Goal: Transaction & Acquisition: Obtain resource

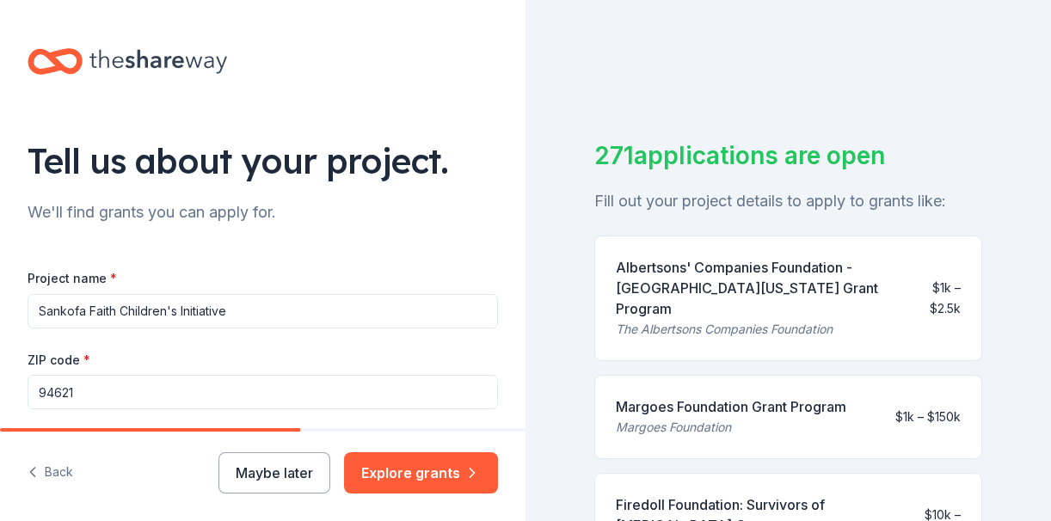
scroll to position [931, 0]
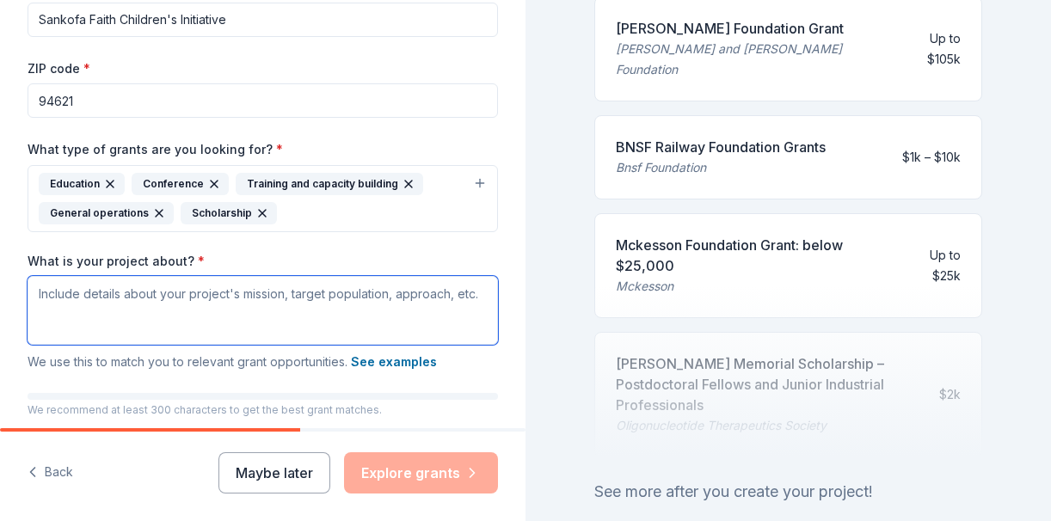
paste textarea "The Sankofa Faith Children’s Initiative is a groundbreaking, multi-year program…"
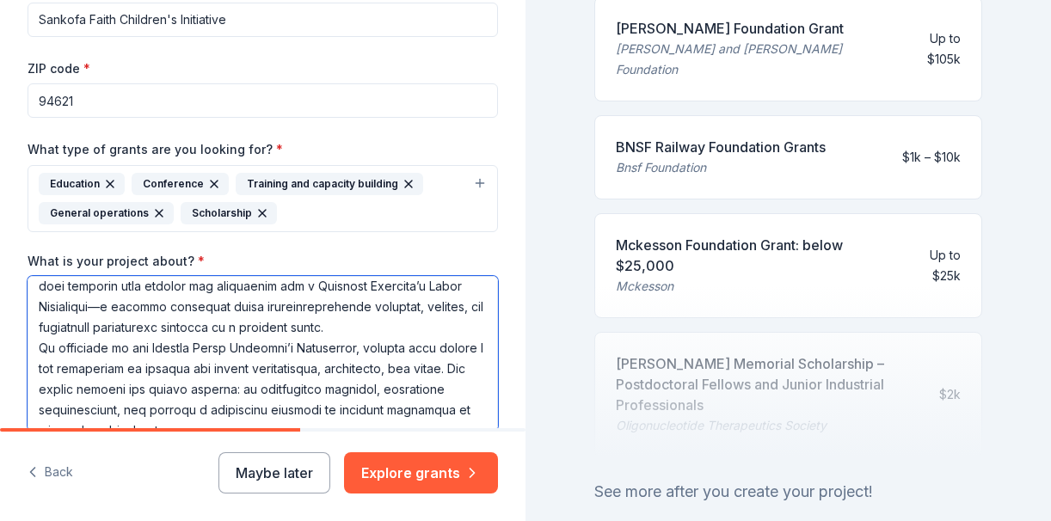
scroll to position [298, 0]
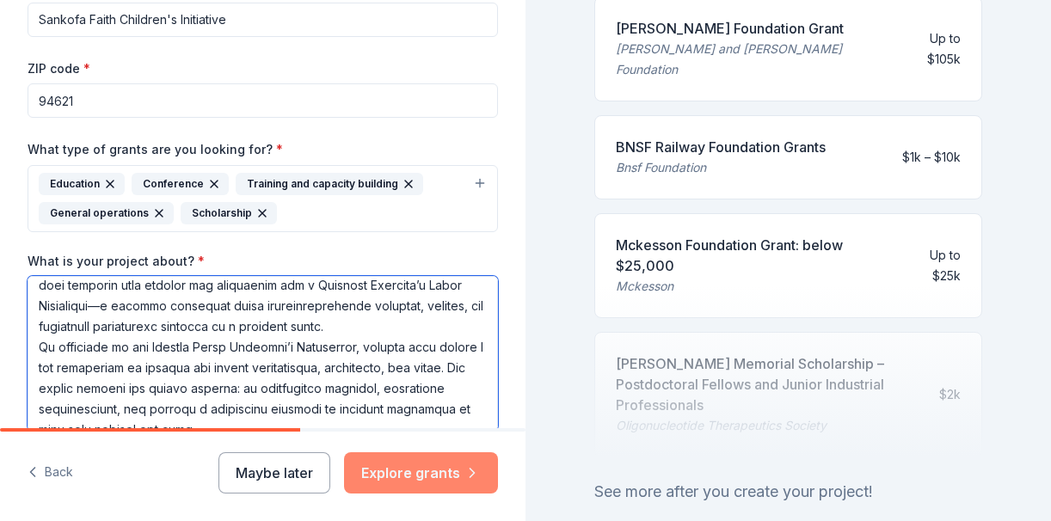
type textarea "The Sankofa Faith Children’s Initiative is a groundbreaking, multi-year program…"
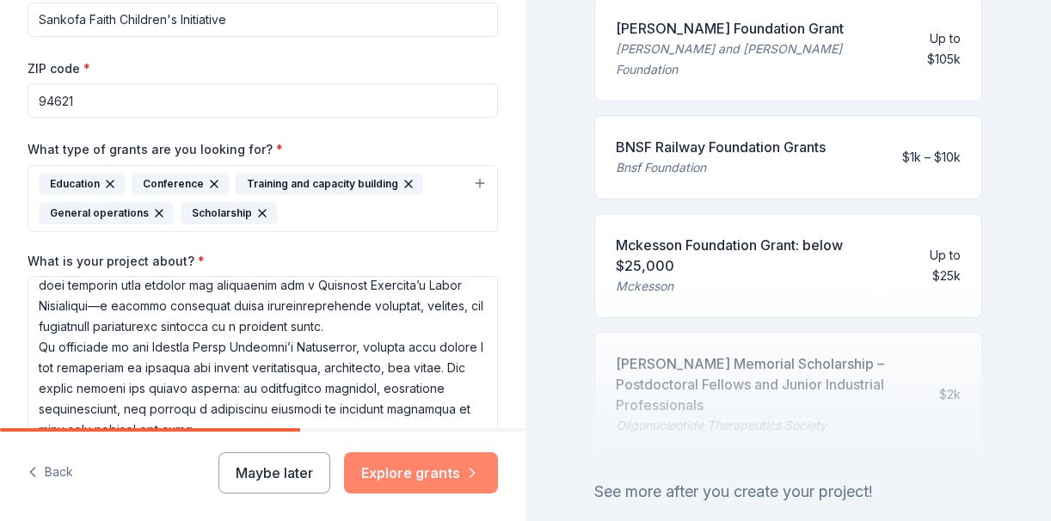
click at [396, 475] on button "Explore grants" at bounding box center [421, 472] width 154 height 41
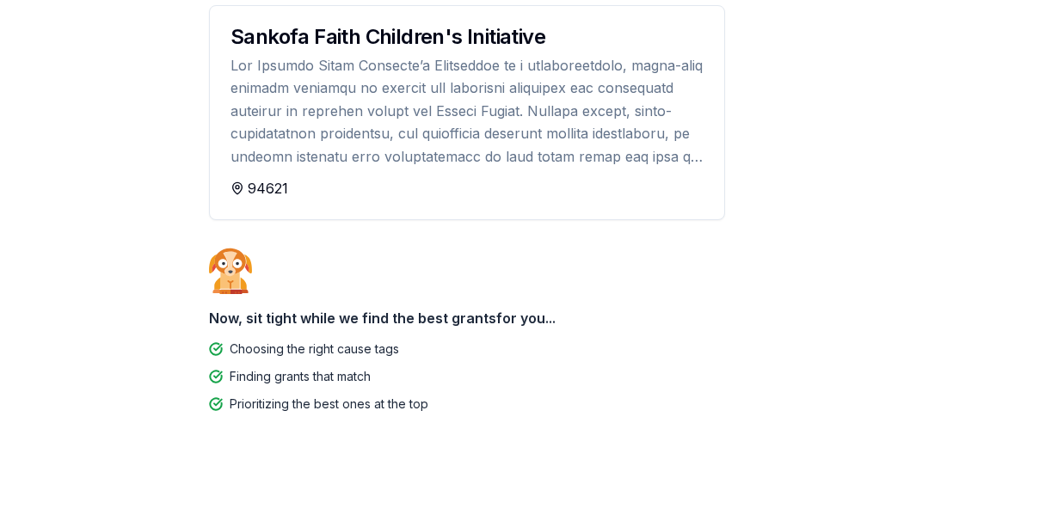
scroll to position [214, 0]
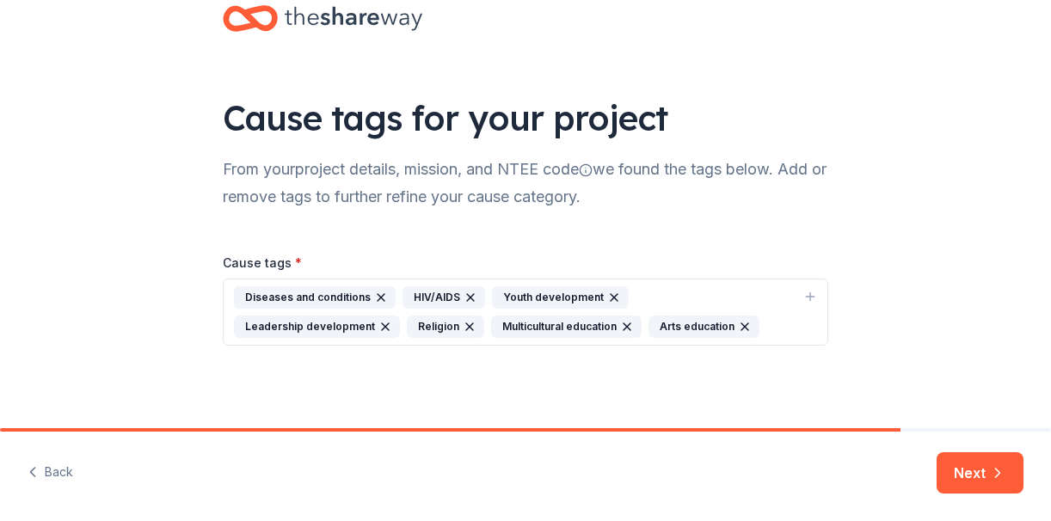
scroll to position [42, 0]
click at [969, 469] on button "Next" at bounding box center [980, 472] width 87 height 41
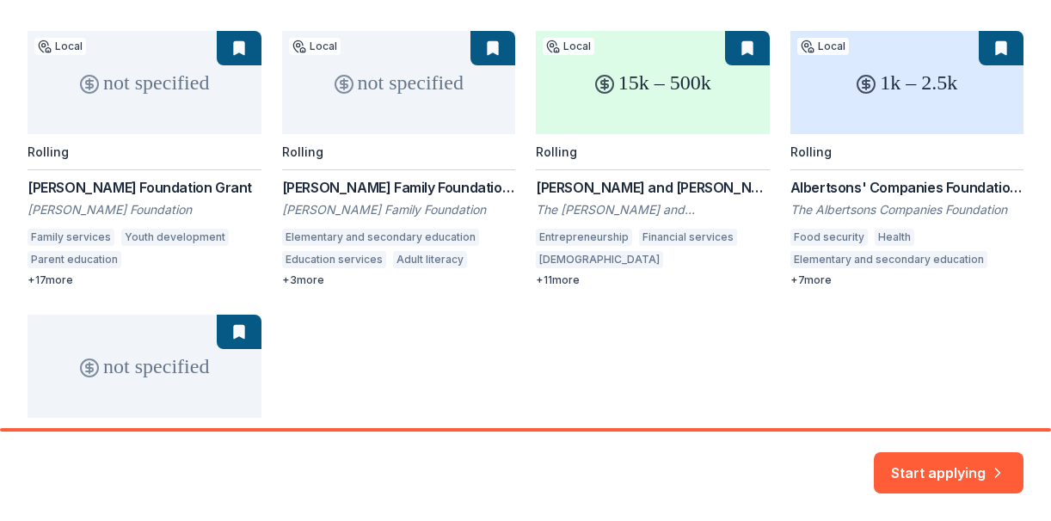
scroll to position [251, 0]
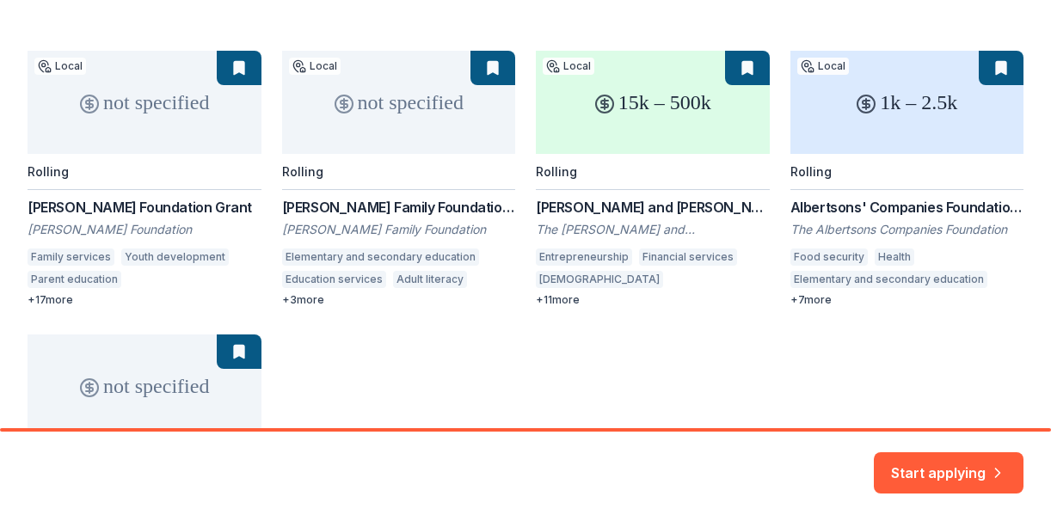
click at [308, 297] on div "not specified Local Rolling S. H. Cowell Foundation Grant S H Cowell Foundation…" at bounding box center [526, 321] width 996 height 540
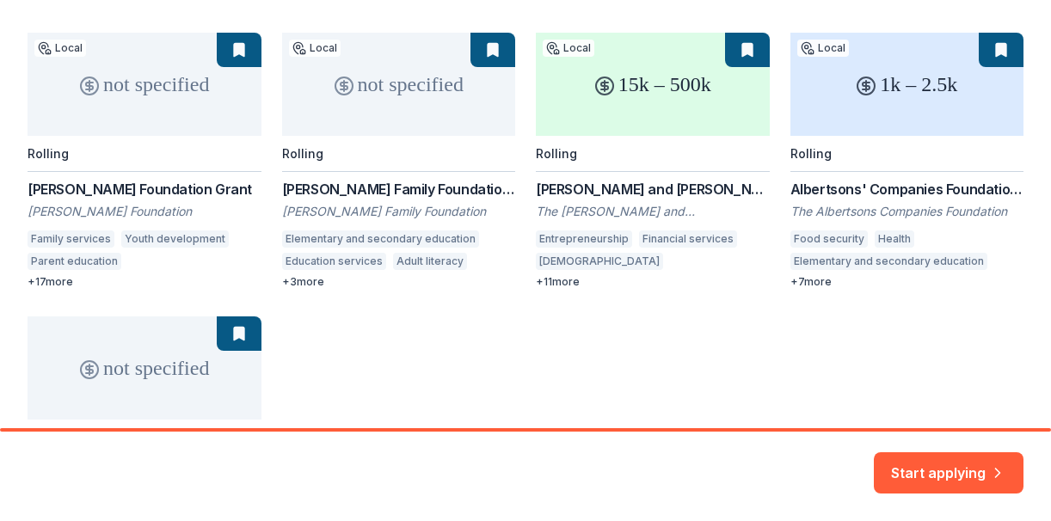
scroll to position [267, 0]
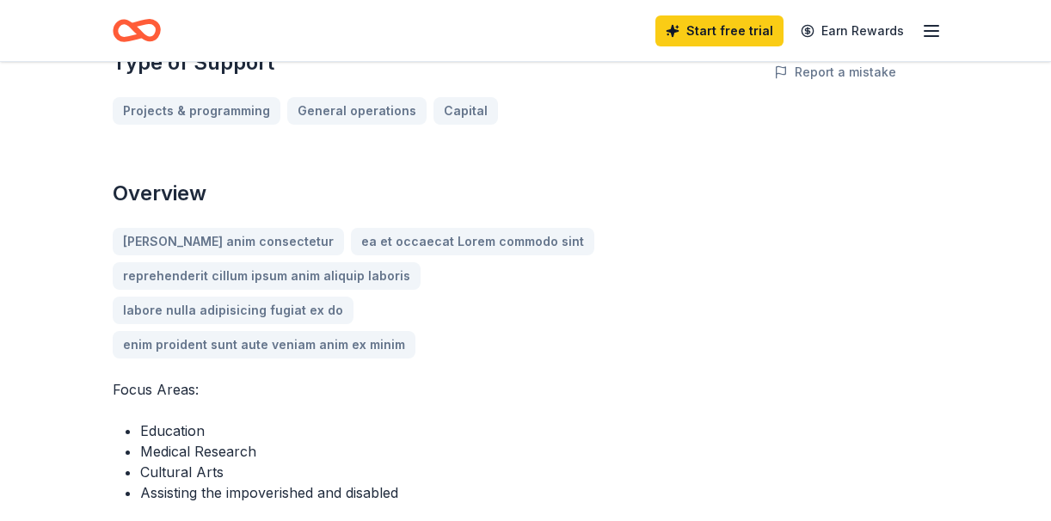
scroll to position [431, 0]
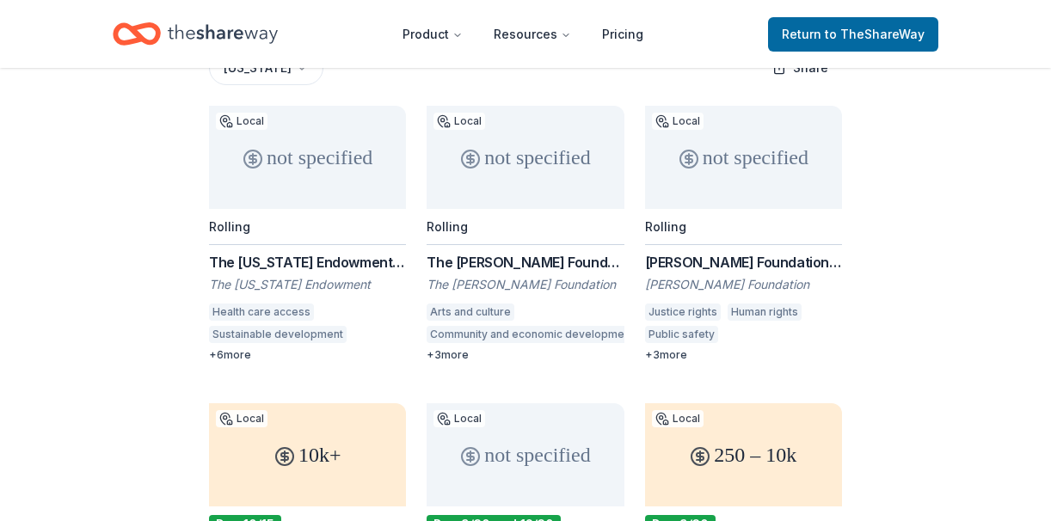
scroll to position [288, 0]
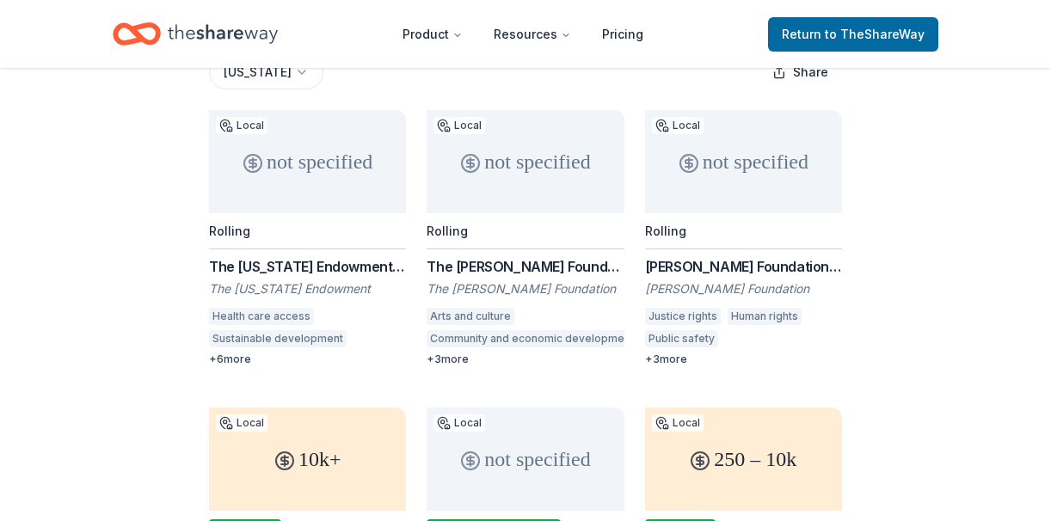
click at [523, 256] on div "The [PERSON_NAME] Foundation Grant" at bounding box center [525, 266] width 197 height 21
click at [677, 256] on div "Rosenberg Foundation Grant" at bounding box center [743, 266] width 197 height 21
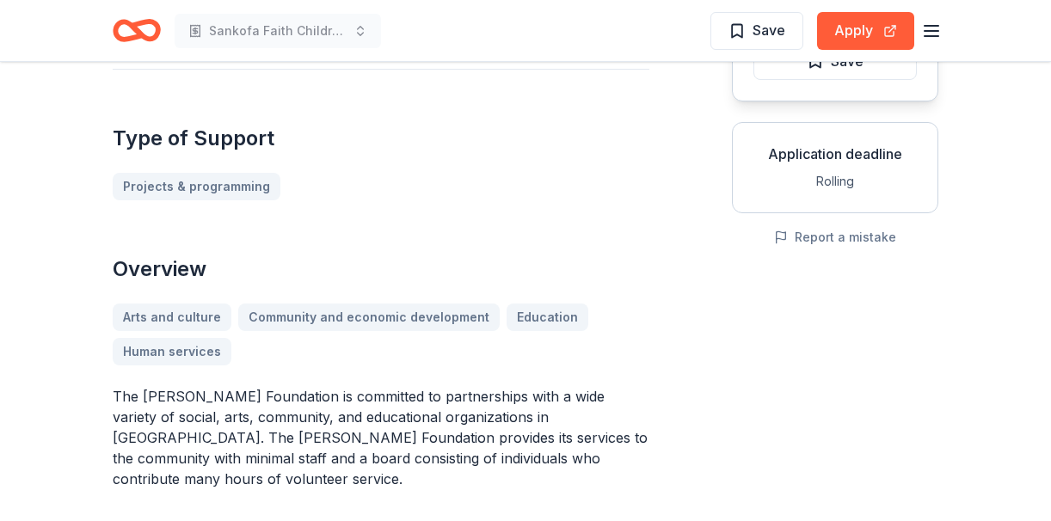
scroll to position [286, 0]
